Goal: Task Accomplishment & Management: Complete application form

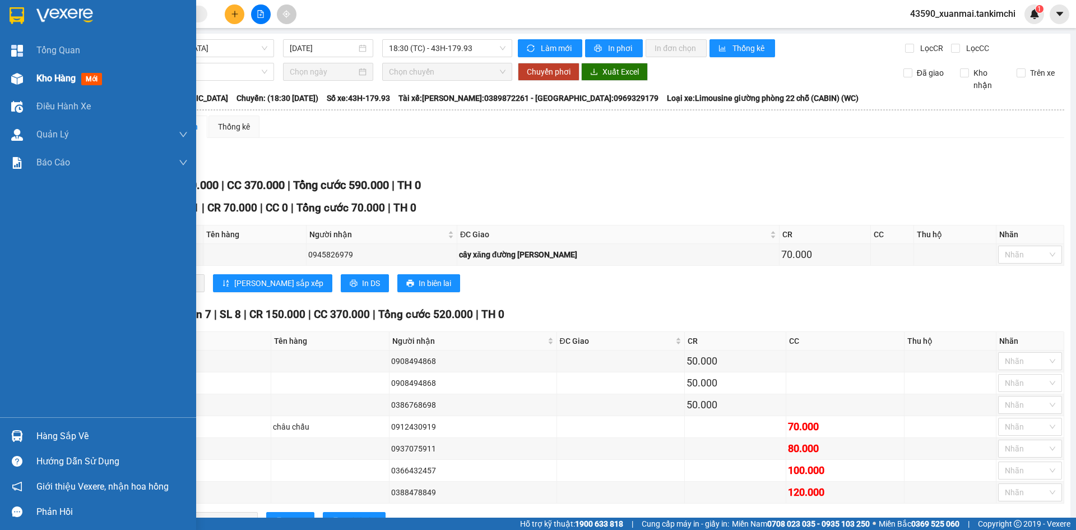
click at [52, 70] on div "Kho hàng mới" at bounding box center [111, 78] width 151 height 28
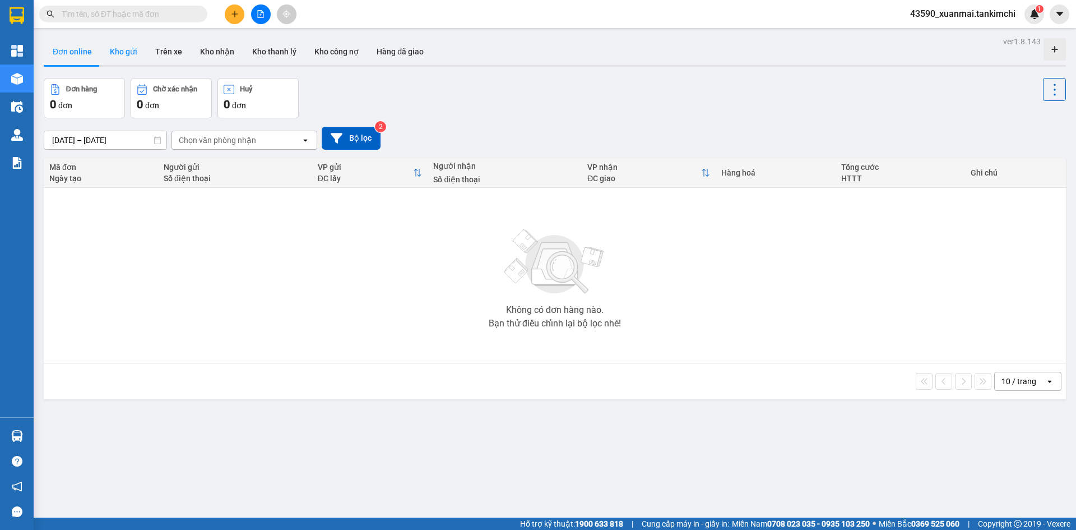
click at [126, 56] on button "Kho gửi" at bounding box center [123, 51] width 45 height 27
type input "11/09/2025 – 13/09/2025"
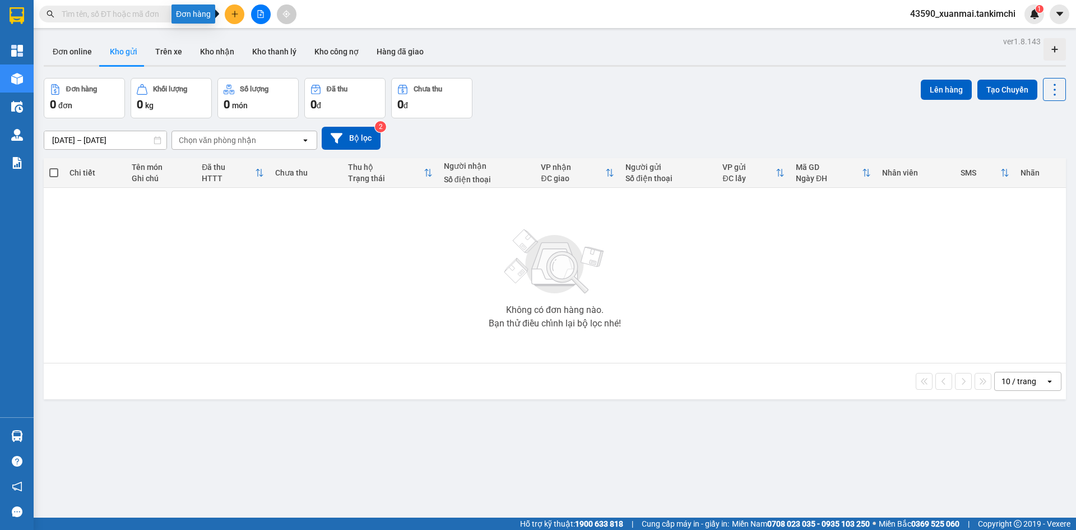
click at [232, 14] on icon "plus" at bounding box center [234, 13] width 6 height 1
click at [270, 44] on div "Tạo đơn hàng" at bounding box center [278, 42] width 49 height 12
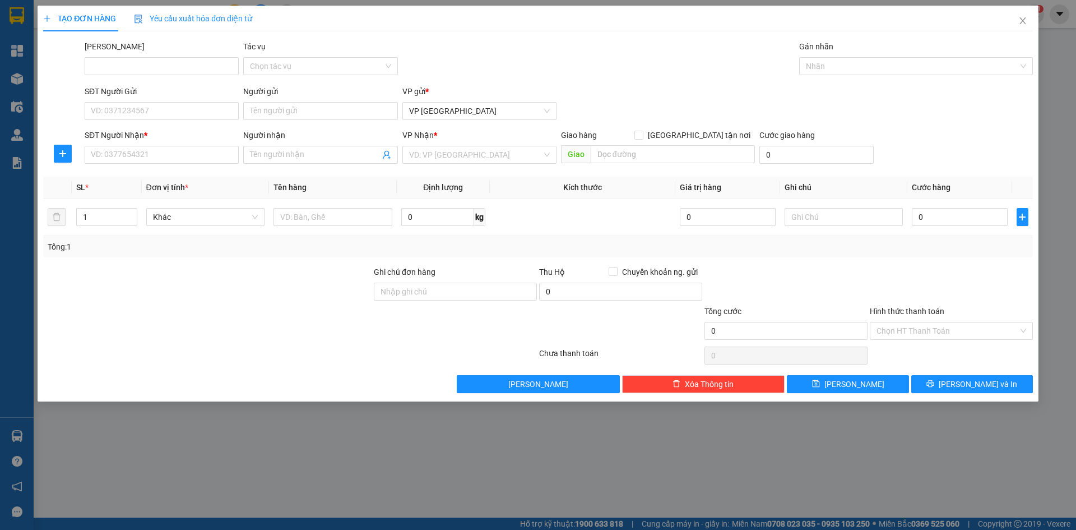
drag, startPoint x: 146, startPoint y: 136, endPoint x: 139, endPoint y: 168, distance: 32.6
click at [146, 140] on b "*" at bounding box center [145, 135] width 3 height 9
click at [146, 146] on input "SĐT Người Nhận *" at bounding box center [162, 155] width 154 height 18
click at [141, 155] on input "SĐT Người Nhận *" at bounding box center [162, 155] width 154 height 18
click at [147, 178] on div "0935616024 - Tiên" at bounding box center [161, 177] width 141 height 12
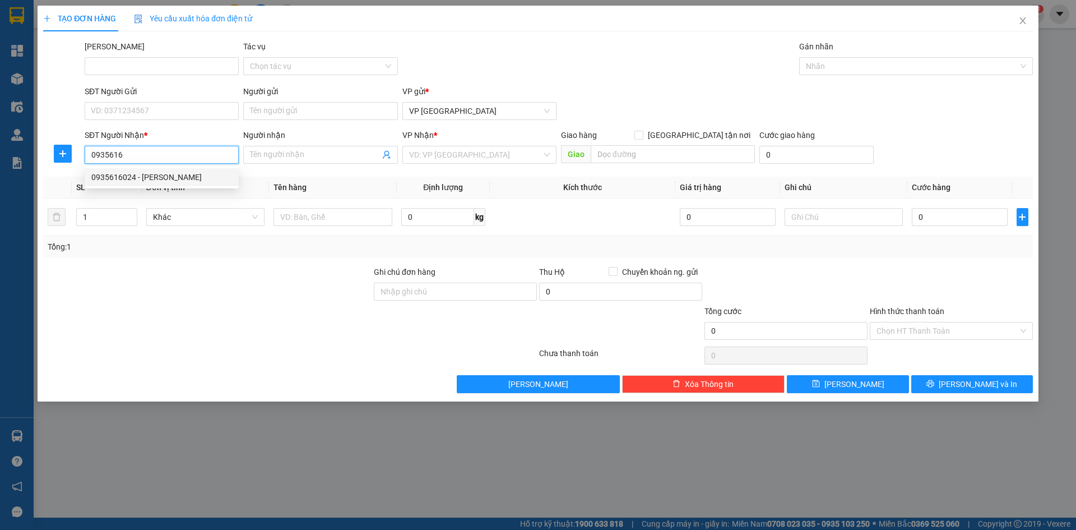
type input "0935616024"
type input "Tiên"
type input "Hội An"
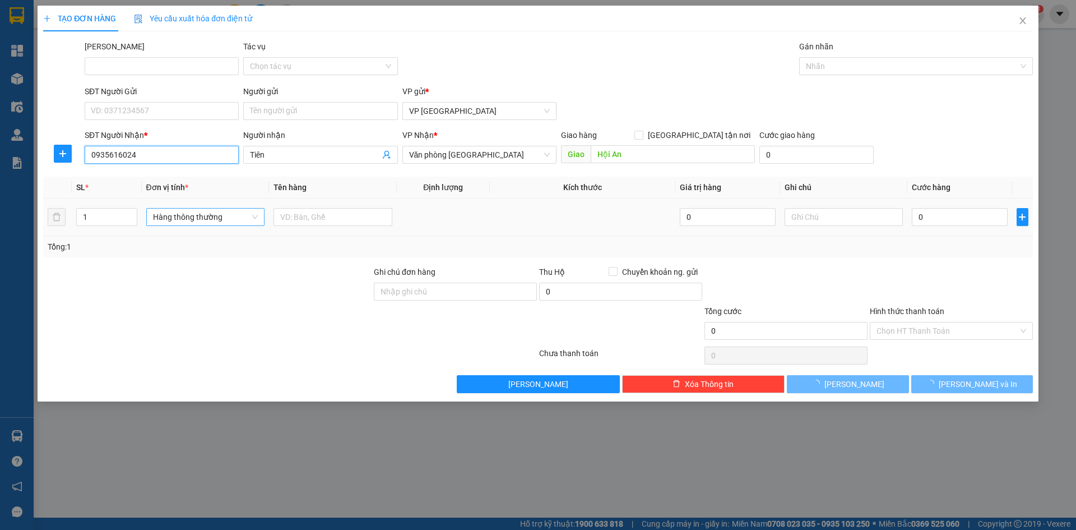
click at [182, 218] on span "Hàng thông thường" at bounding box center [205, 216] width 105 height 17
type input "0935616024"
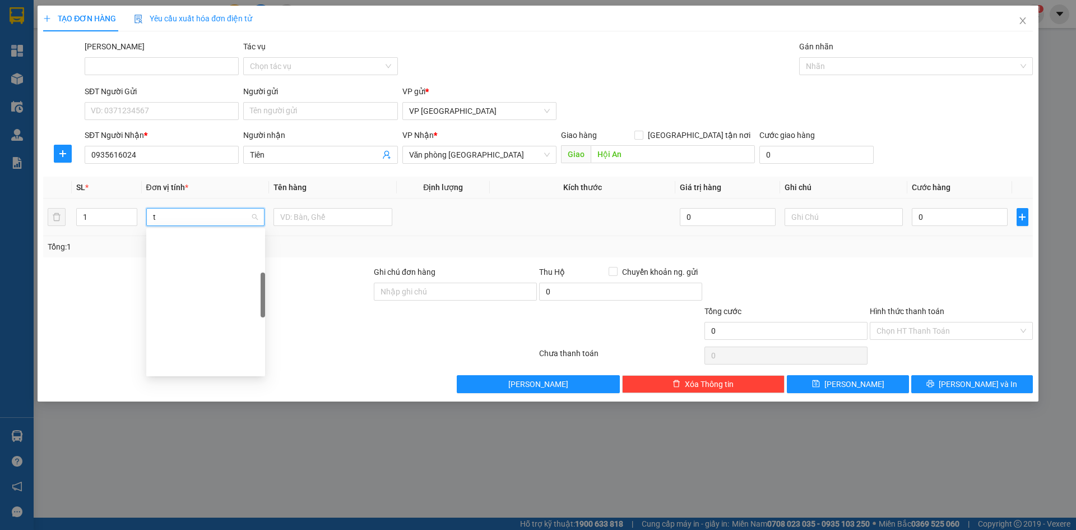
scroll to position [175, 0]
type input "th"
click at [200, 340] on div "Thùng vừa" at bounding box center [205, 347] width 119 height 18
click at [301, 214] on input "text" at bounding box center [332, 217] width 119 height 18
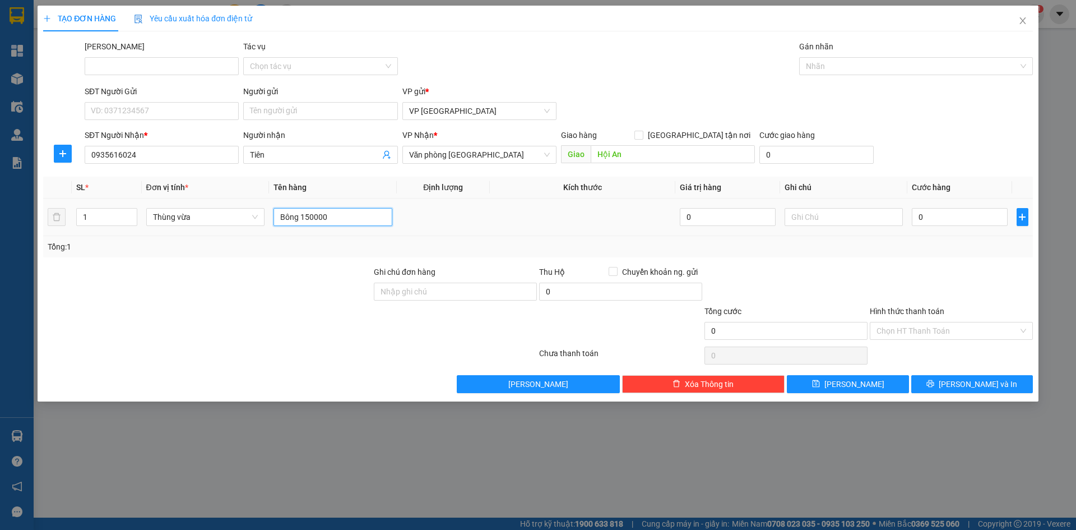
drag, startPoint x: 301, startPoint y: 214, endPoint x: 324, endPoint y: 219, distance: 23.4
click at [324, 219] on input "Bông 150000" at bounding box center [332, 217] width 119 height 18
type input "Bông"
click at [968, 221] on input "0" at bounding box center [959, 217] width 95 height 18
paste input "150.00"
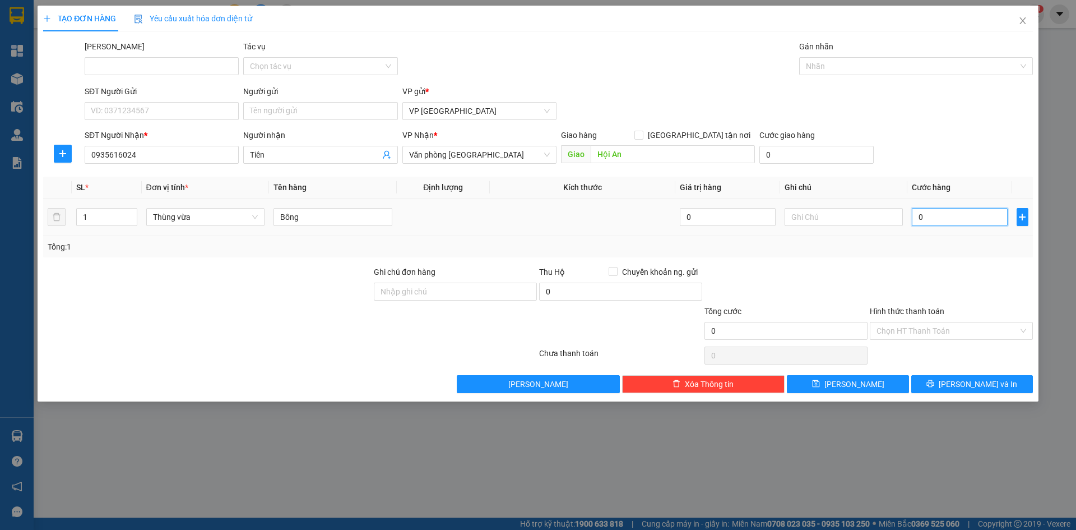
type input "150.000"
click at [884, 383] on button "Lưu" at bounding box center [848, 384] width 122 height 18
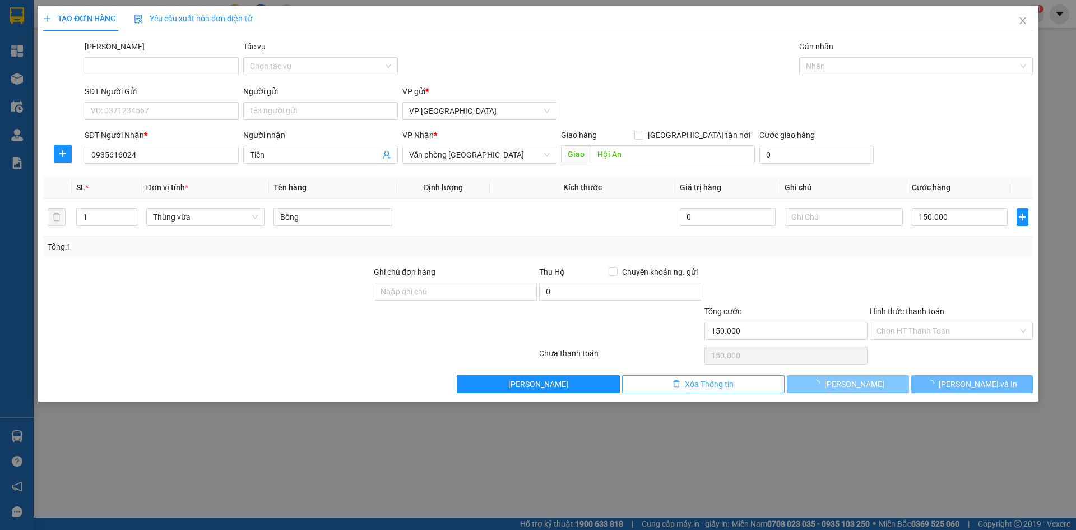
type input "0"
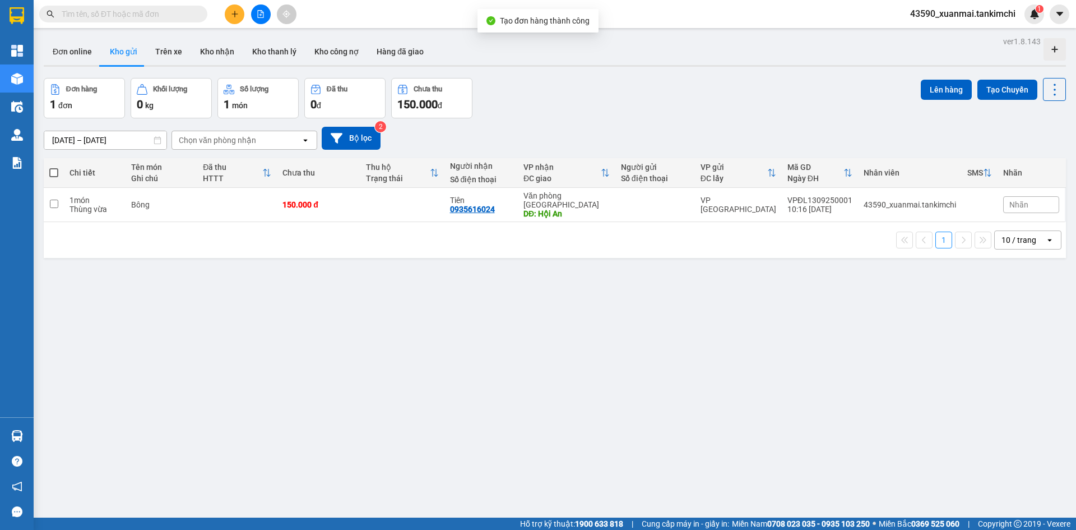
click at [307, 298] on div "ver 1.8.143 Đơn online Kho gửi Trên xe Kho nhận Kho thanh lý Kho công nợ Hàng đ…" at bounding box center [554, 299] width 1031 height 530
